Goal: Browse casually: Explore the website without a specific task or goal

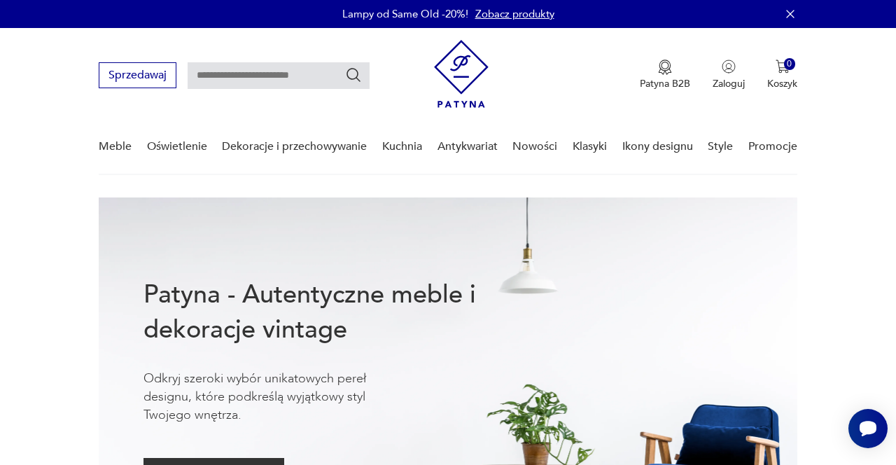
click at [773, 144] on link "Promocje" at bounding box center [773, 147] width 49 height 54
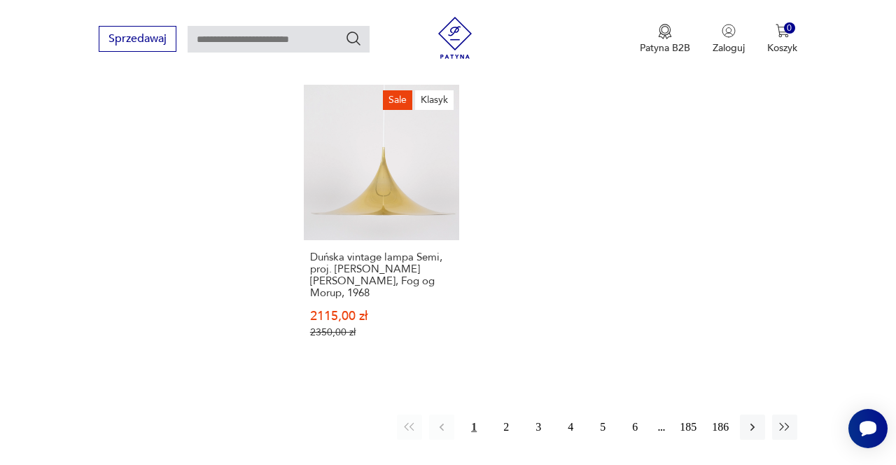
scroll to position [1895, 0]
click at [511, 414] on button "2" at bounding box center [506, 426] width 25 height 25
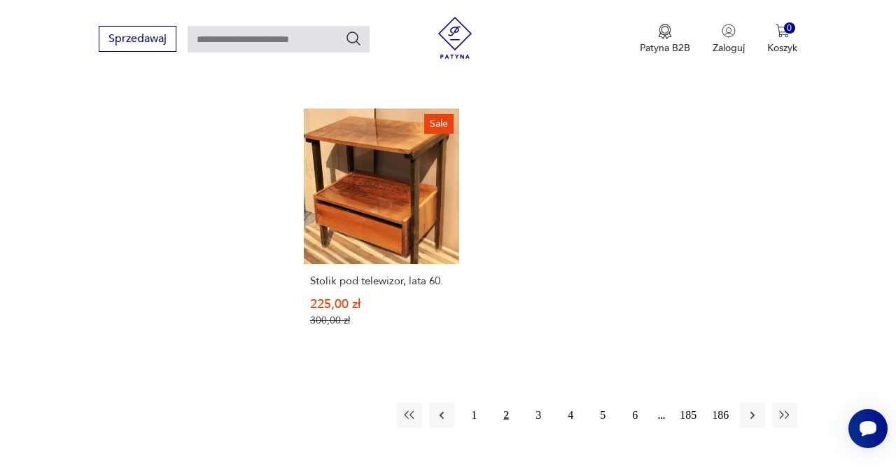
scroll to position [1800, 0]
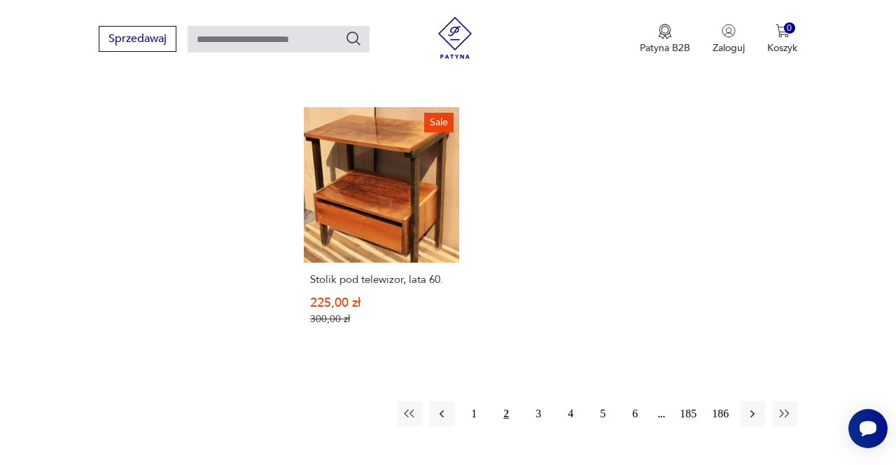
click at [543, 401] on button "3" at bounding box center [538, 413] width 25 height 25
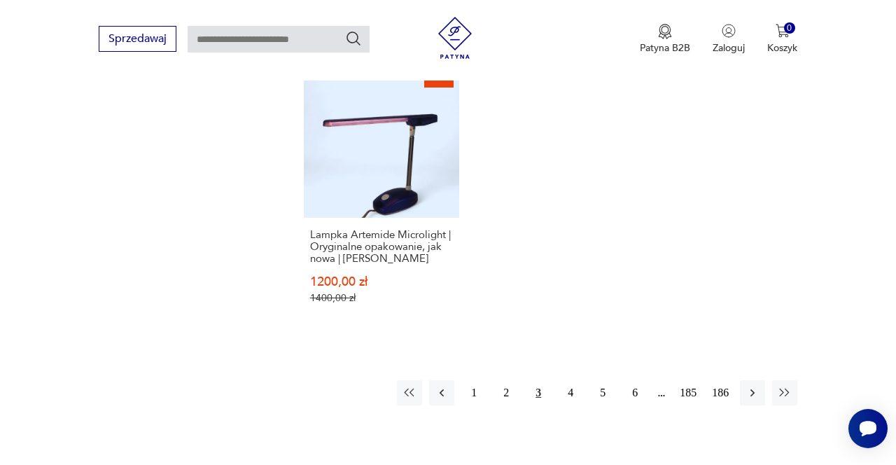
scroll to position [1894, 0]
click at [570, 379] on button "4" at bounding box center [570, 391] width 25 height 25
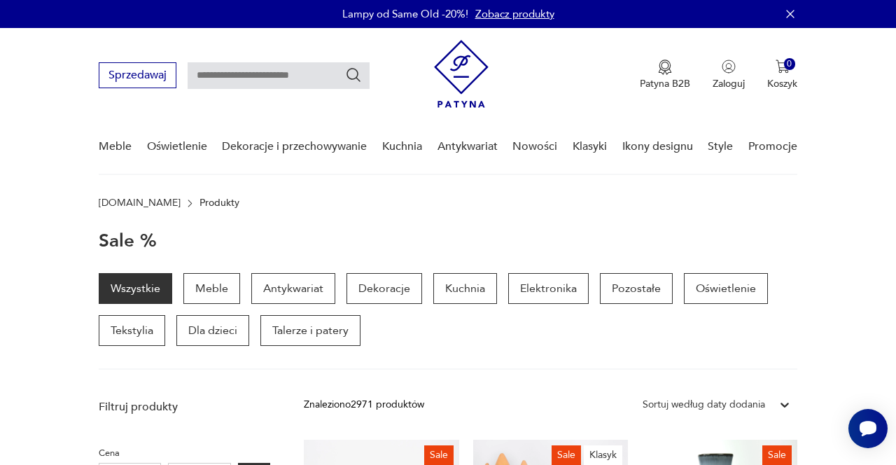
click at [529, 148] on link "Nowości" at bounding box center [535, 147] width 45 height 54
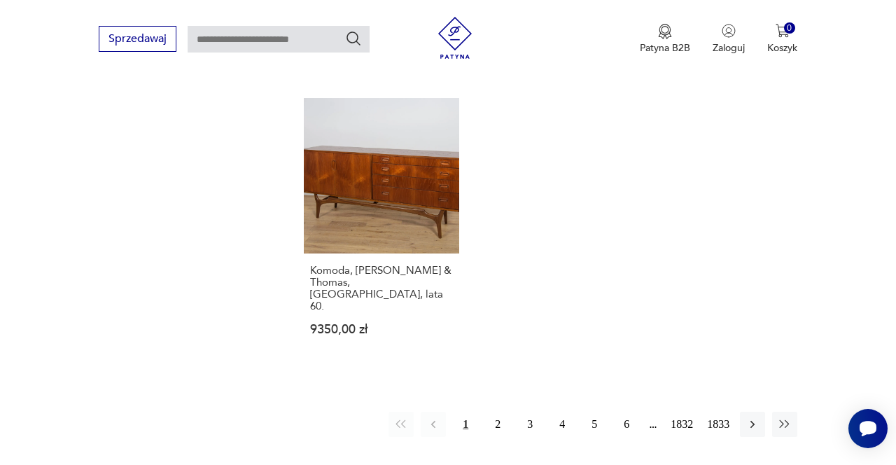
scroll to position [1765, 0]
click at [496, 412] on button "2" at bounding box center [497, 424] width 25 height 25
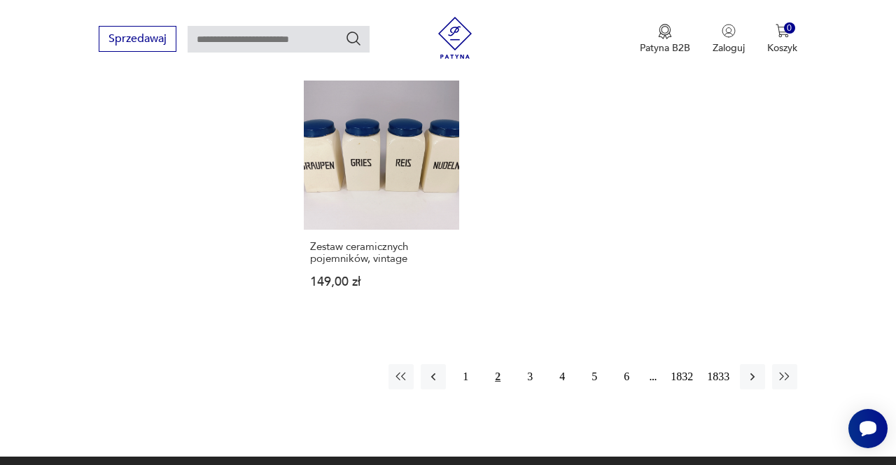
scroll to position [1789, 0]
click at [528, 363] on button "3" at bounding box center [530, 375] width 25 height 25
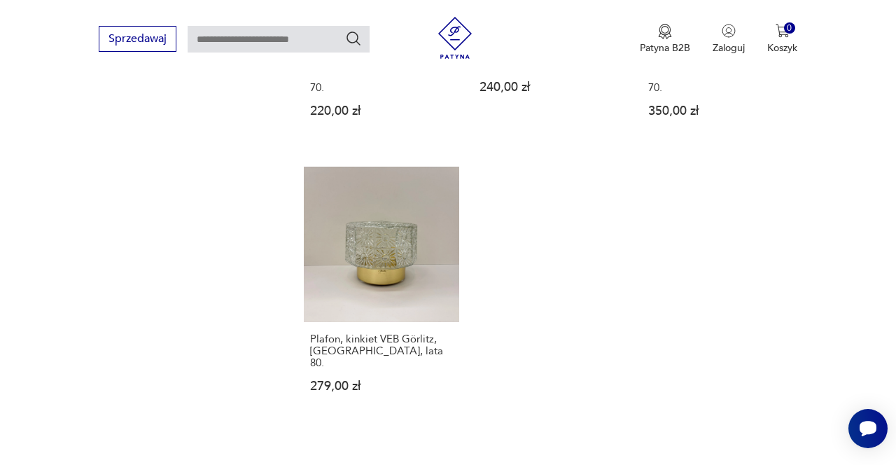
scroll to position [1754, 0]
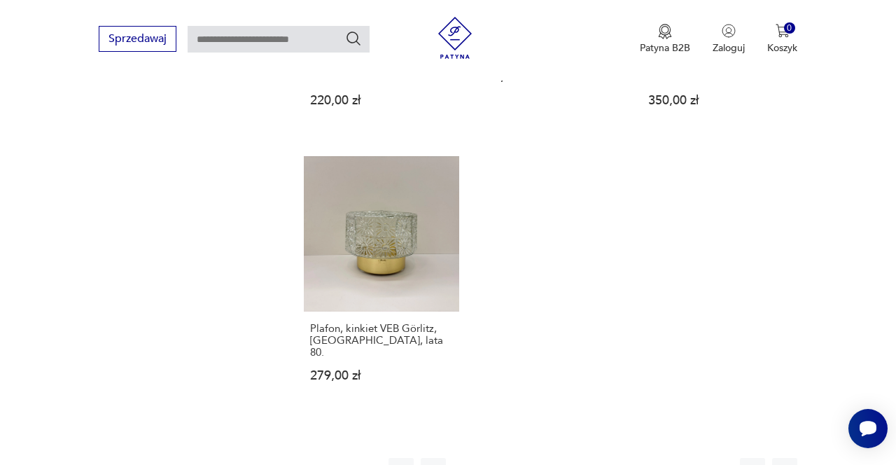
click at [562, 458] on button "4" at bounding box center [562, 470] width 25 height 25
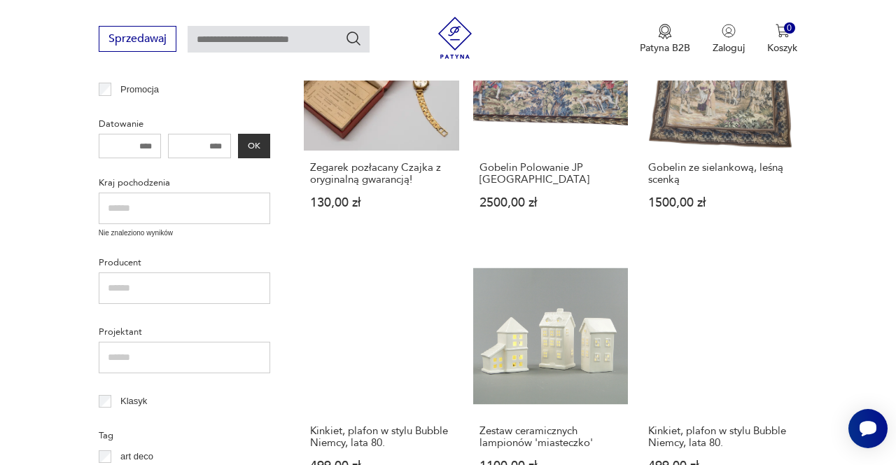
scroll to position [475, 0]
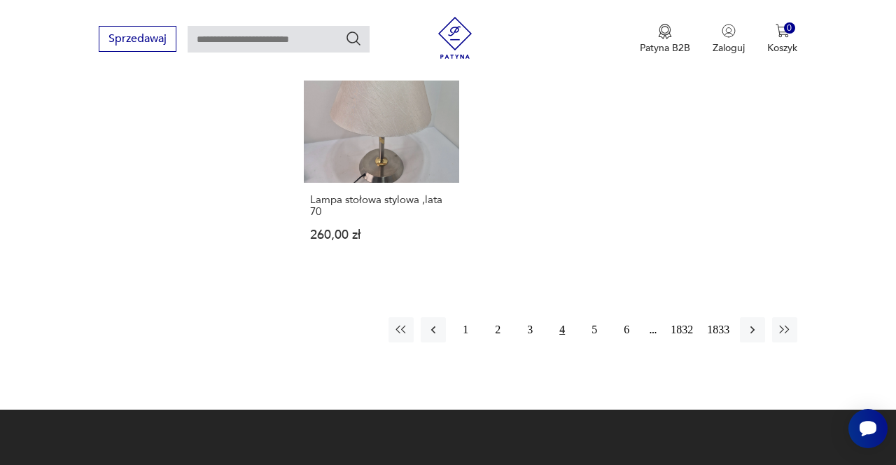
scroll to position [1729, 0]
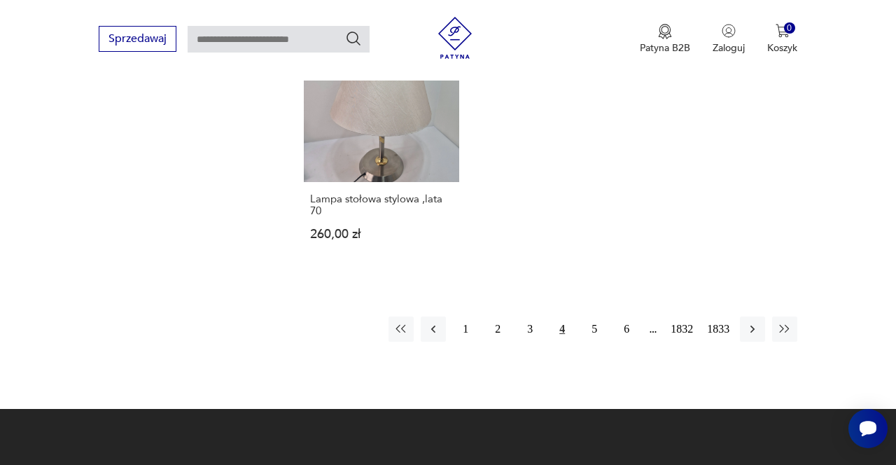
click at [588, 317] on button "5" at bounding box center [594, 329] width 25 height 25
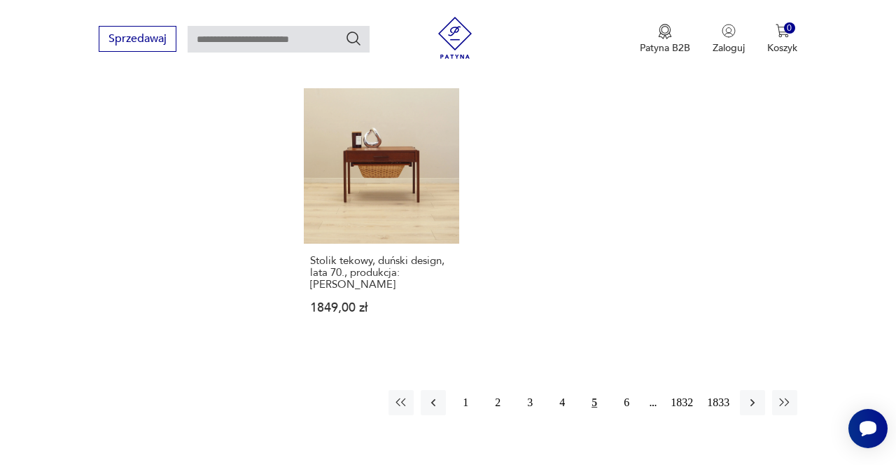
scroll to position [1845, 0]
click at [618, 391] on button "6" at bounding box center [626, 403] width 25 height 25
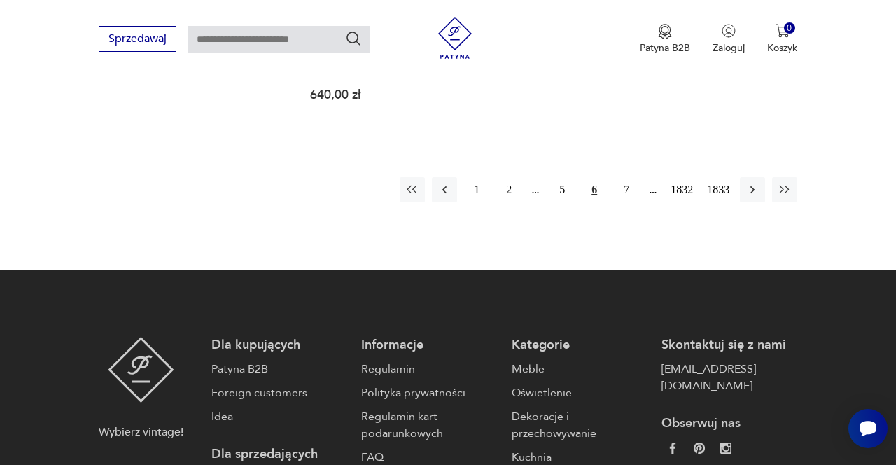
scroll to position [1941, 0]
